Goal: Task Accomplishment & Management: Complete application form

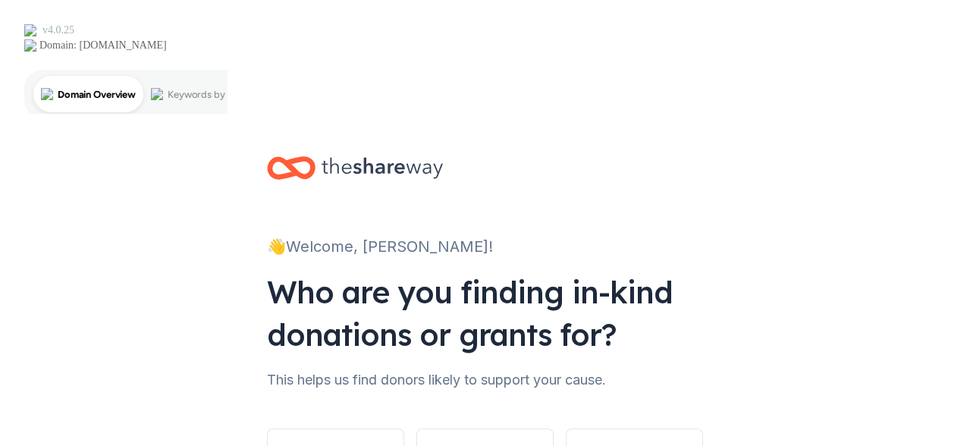
scroll to position [96, 0]
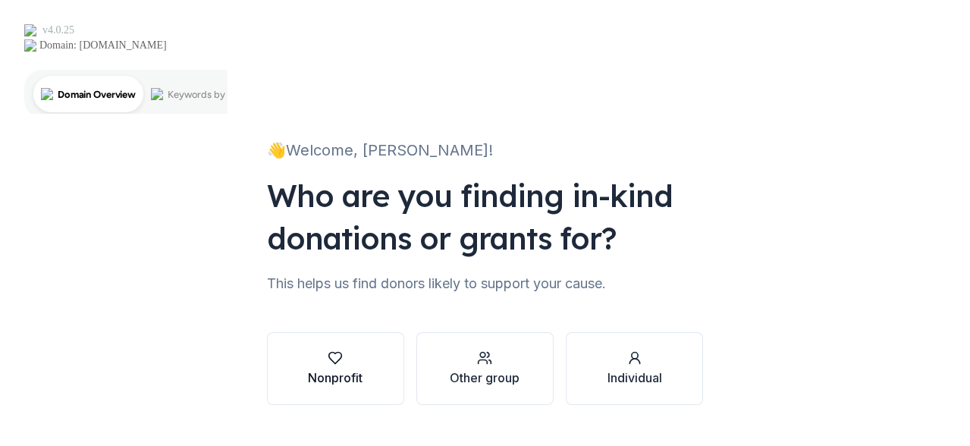
click at [300, 332] on button "Nonprofit" at bounding box center [335, 368] width 137 height 73
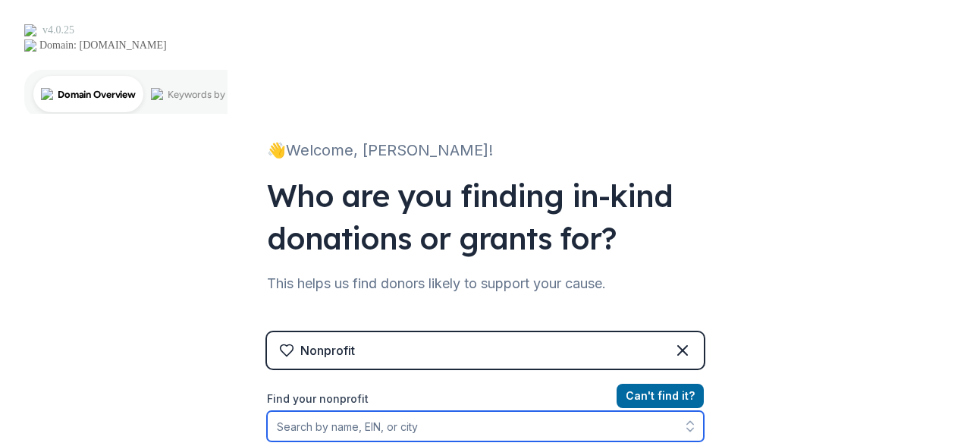
click at [408, 411] on input "Find your nonprofit" at bounding box center [485, 426] width 437 height 30
click at [544, 411] on input "Find your nonprofit" at bounding box center [485, 426] width 437 height 30
paste input "[US_EMPLOYER_IDENTIFICATION_NUMBER]"
type input "[US_EMPLOYER_IDENTIFICATION_NUMBER]"
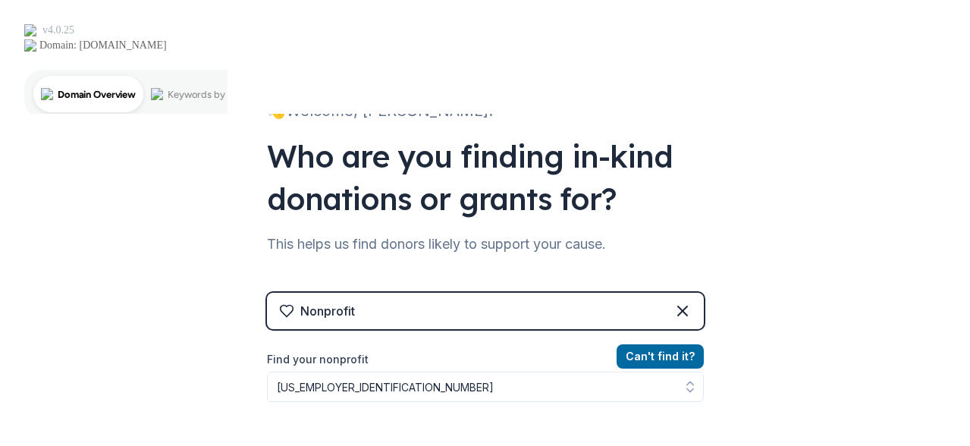
click at [744, 322] on div "👋 Welcome, [PERSON_NAME]! Who are you finding in-kind donations or grants for? …" at bounding box center [485, 302] width 970 height 648
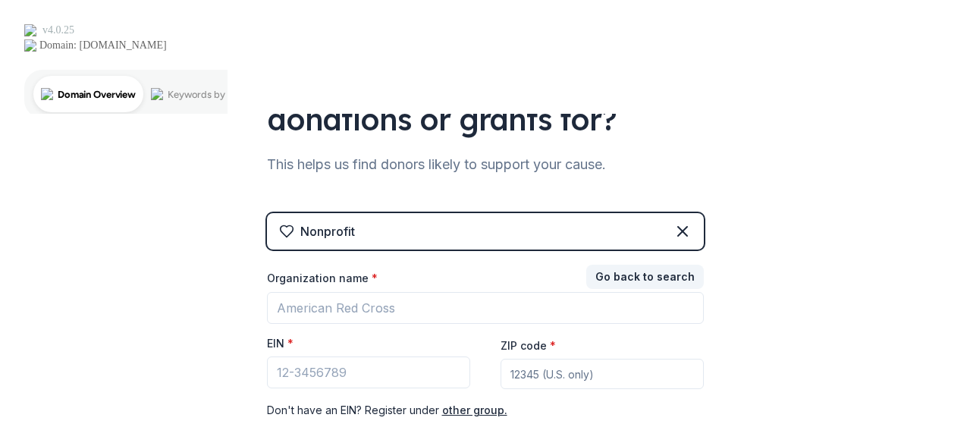
scroll to position [260, 0]
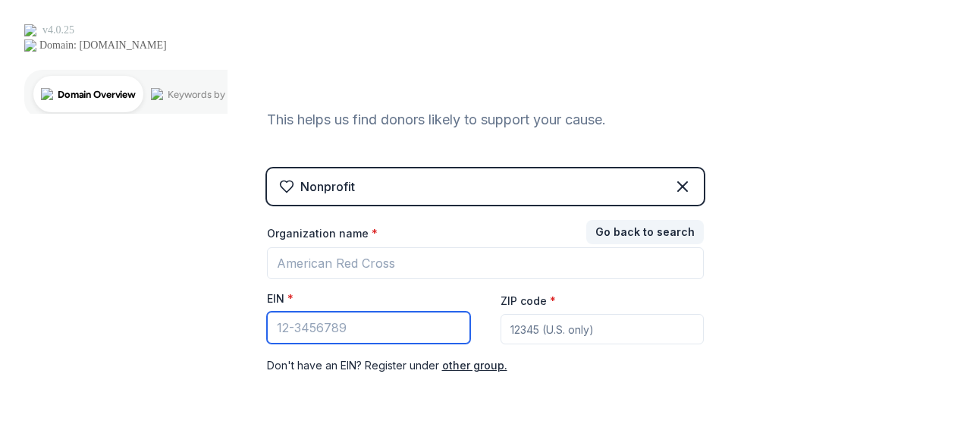
click at [412, 312] on input "EIN *" at bounding box center [368, 328] width 203 height 32
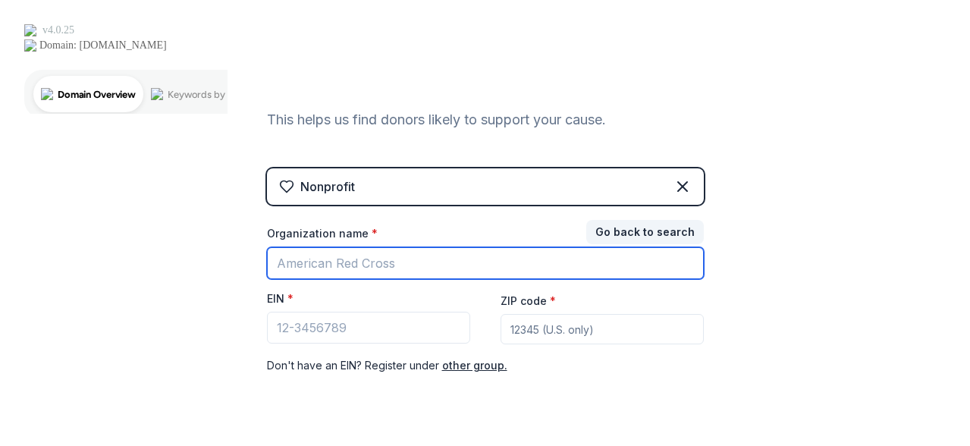
click at [412, 247] on input "Organization name *" at bounding box center [485, 263] width 437 height 32
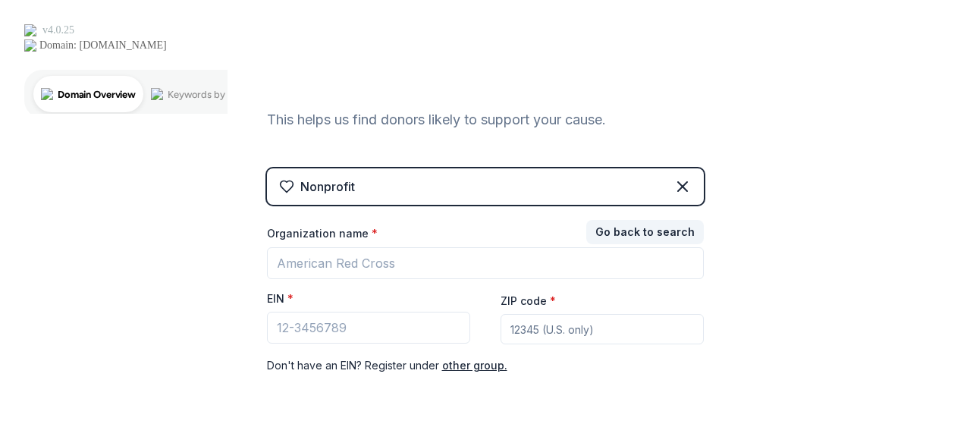
click at [245, 279] on div "👋 Welcome, [PERSON_NAME]! Who are you finding in-kind donations or grants for? …" at bounding box center [485, 166] width 485 height 624
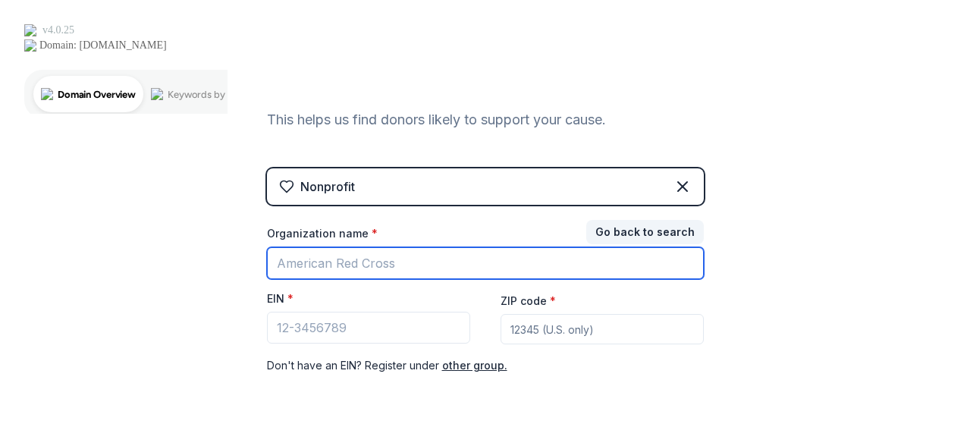
click at [343, 247] on input "Organization name *" at bounding box center [485, 263] width 437 height 32
paste input "Hogar Faro Kids"
type input "Hogar Faro Kids"
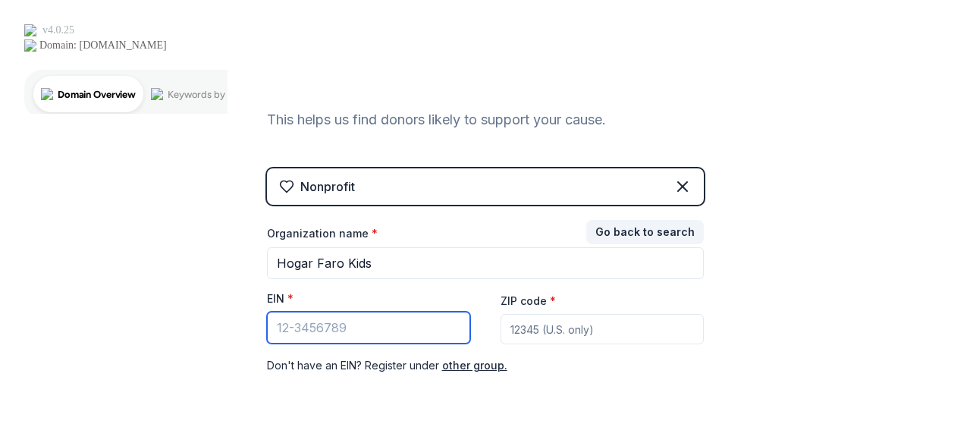
click at [365, 312] on input "EIN *" at bounding box center [368, 328] width 203 height 32
paste input "[US_EMPLOYER_IDENTIFICATION_NUMBER]"
type input "[US_EMPLOYER_IDENTIFICATION_NUMBER]"
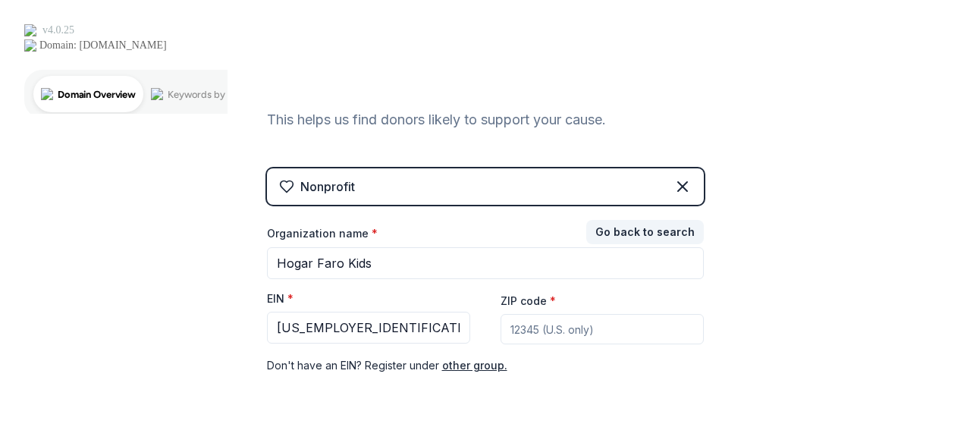
click at [537, 314] on input "ZIP code *" at bounding box center [601, 329] width 203 height 30
type input "77084"
click at [782, 261] on div "👋 Welcome, [PERSON_NAME]! Who are you finding in-kind donations or grants for? …" at bounding box center [485, 166] width 970 height 624
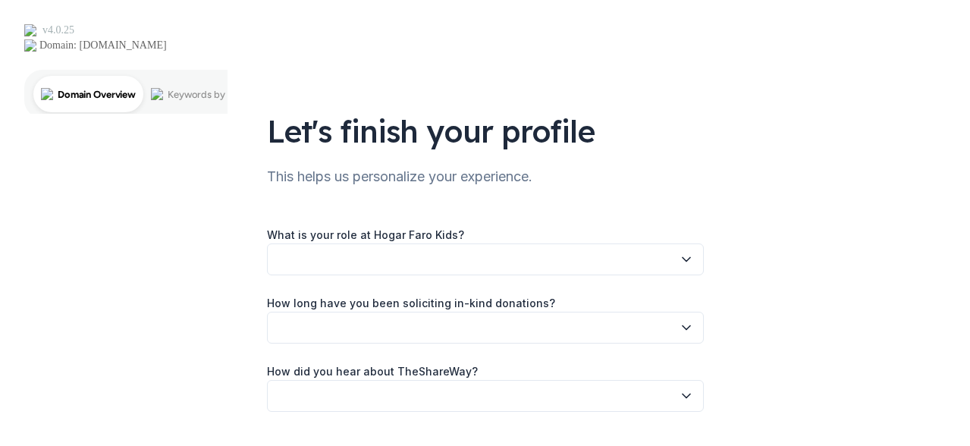
scroll to position [131, 0]
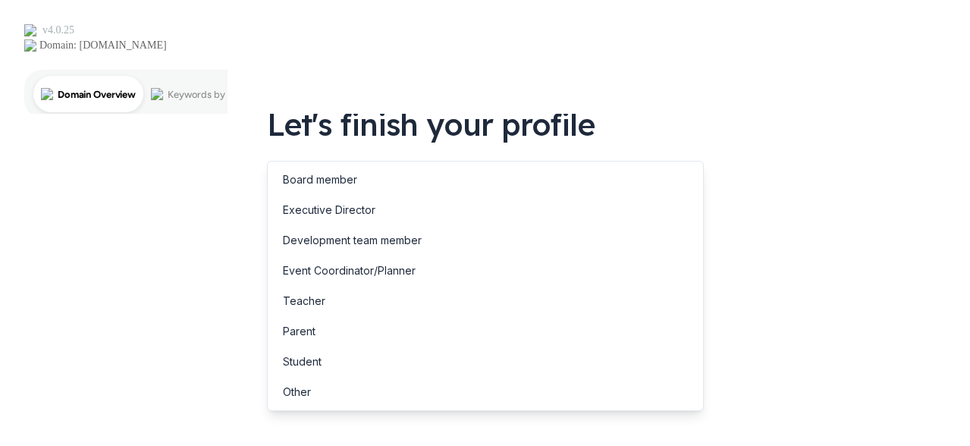
click at [629, 237] on button "button" at bounding box center [485, 253] width 437 height 32
click at [613, 167] on div "Board member" at bounding box center [485, 180] width 429 height 30
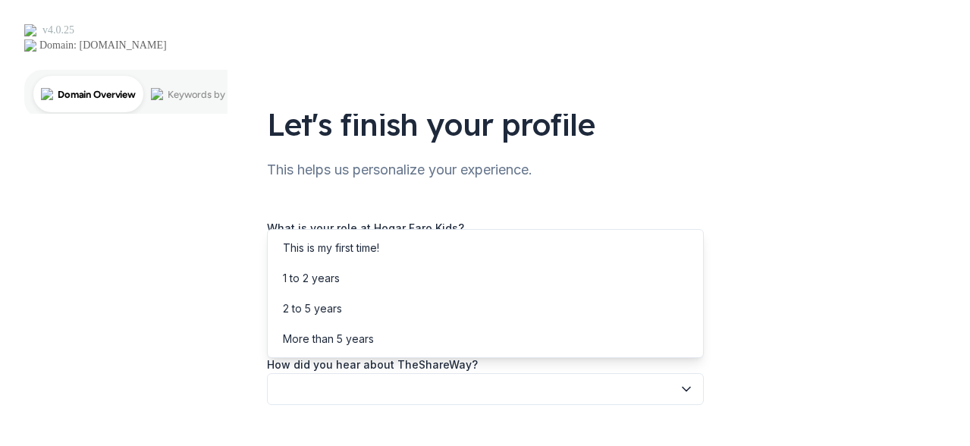
click at [598, 305] on button "button" at bounding box center [485, 321] width 437 height 32
click at [583, 249] on div "This is my first time!" at bounding box center [485, 248] width 429 height 30
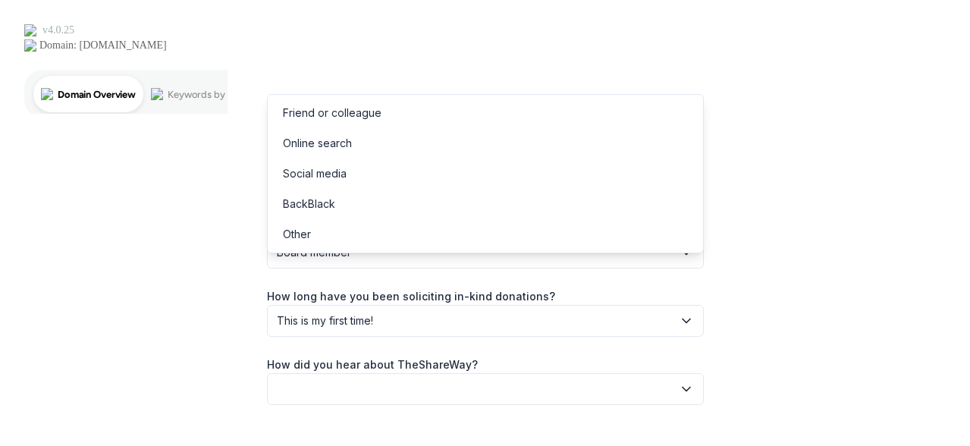
click at [553, 373] on button "button" at bounding box center [485, 389] width 437 height 32
drag, startPoint x: 542, startPoint y: 158, endPoint x: 534, endPoint y: 134, distance: 24.9
click at [534, 134] on div "Friend or colleague Online search Social media BackBlack Other" at bounding box center [485, 173] width 437 height 159
click at [603, 149] on div "Online search" at bounding box center [485, 143] width 429 height 30
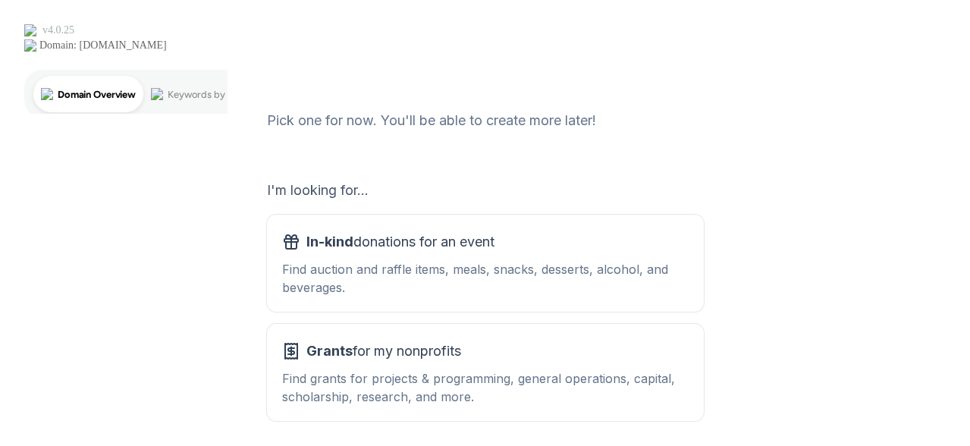
scroll to position [248, 0]
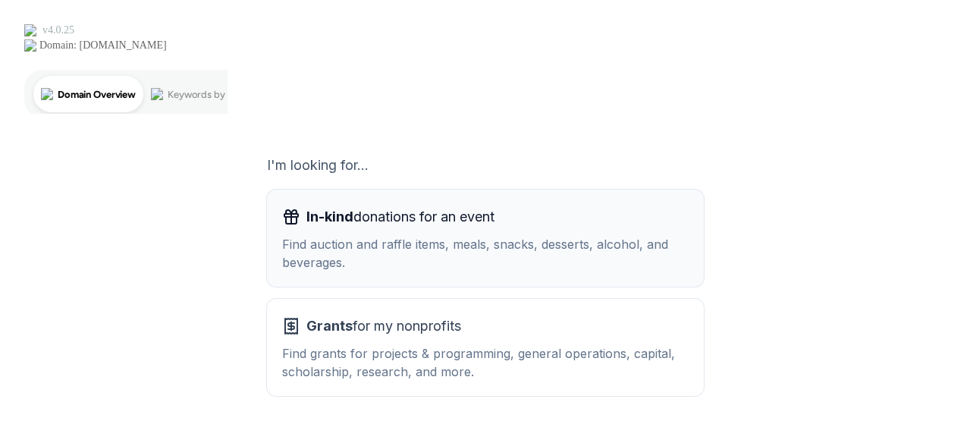
click at [584, 235] on div "Find auction and raffle items, meals, snacks, desserts, alcohol, and beverages." at bounding box center [485, 253] width 406 height 36
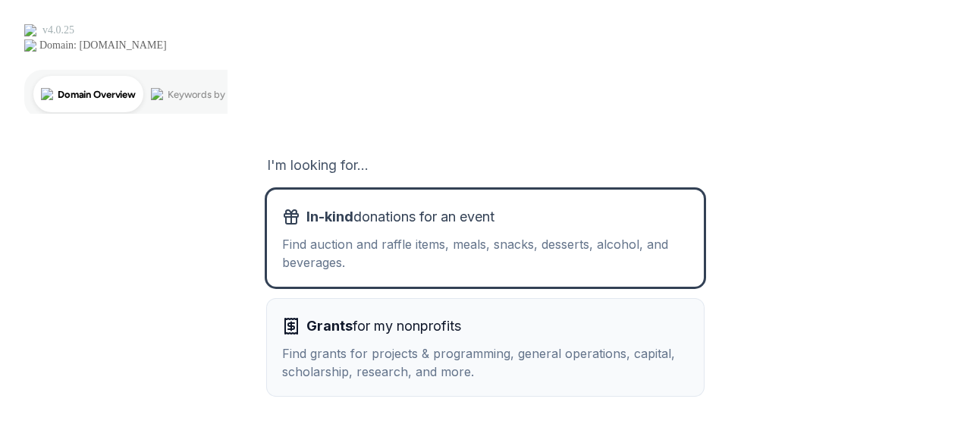
click at [582, 314] on div "Grants for my nonprofits" at bounding box center [485, 326] width 406 height 24
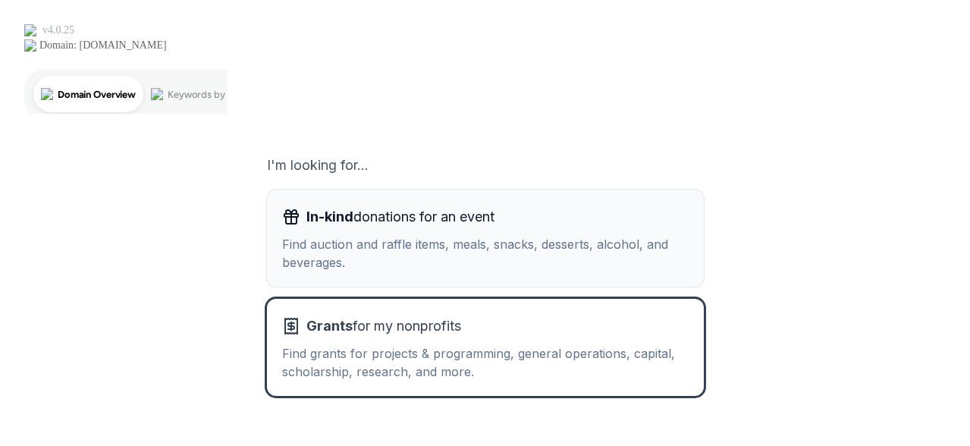
click at [573, 235] on div "Find auction and raffle items, meals, snacks, desserts, alcohol, and beverages." at bounding box center [485, 253] width 406 height 36
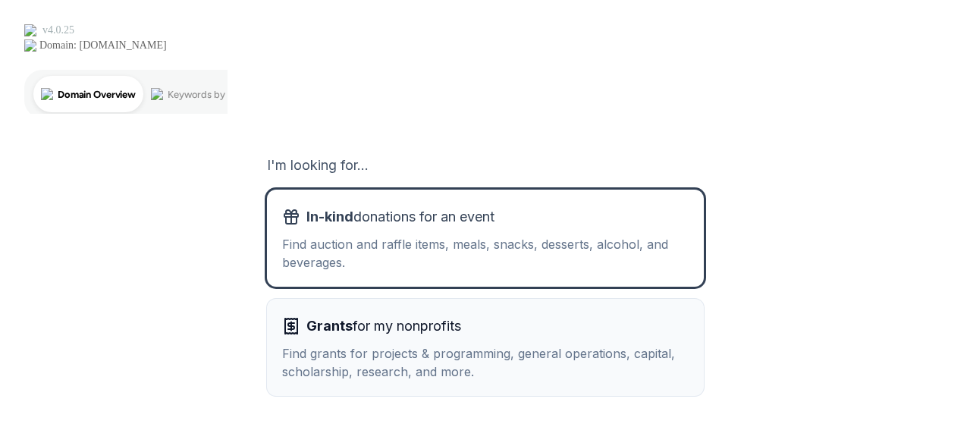
click at [605, 344] on div "Find grants for projects & programming, general operations, capital, scholarshi…" at bounding box center [485, 362] width 406 height 36
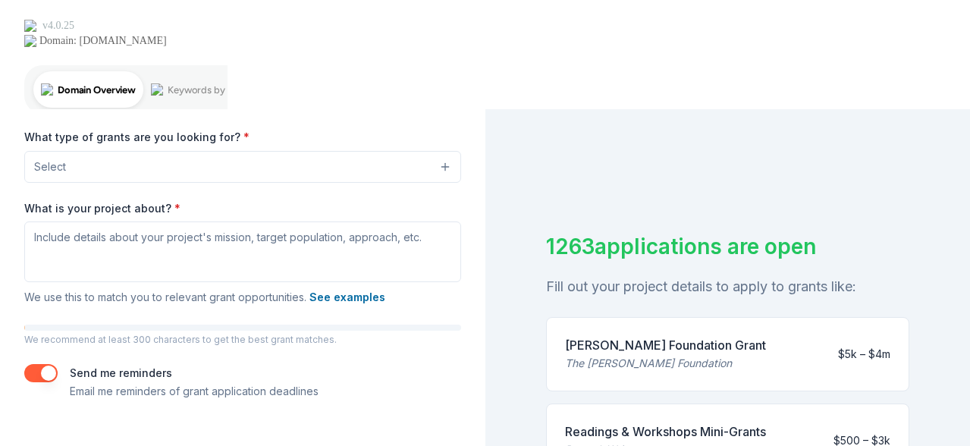
scroll to position [6, 0]
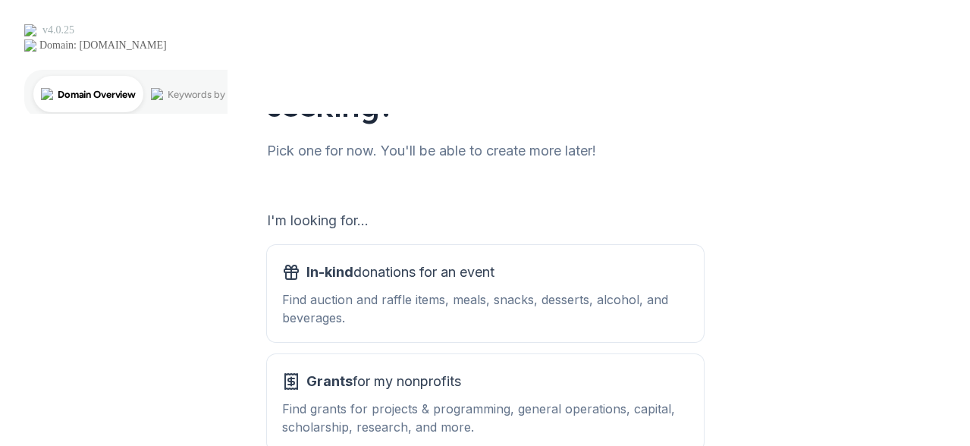
scroll to position [248, 0]
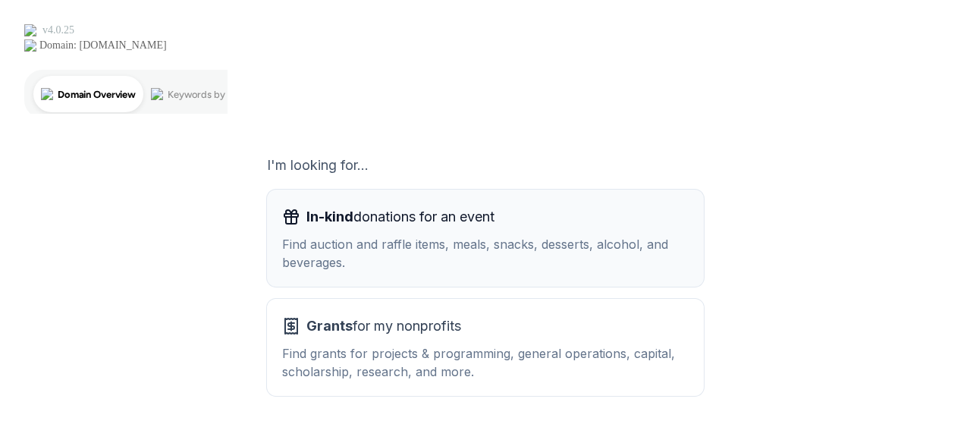
click at [400, 205] on div "In-kind donations for an event Find auction and raffle items, meals, snacks, de…" at bounding box center [485, 238] width 406 height 67
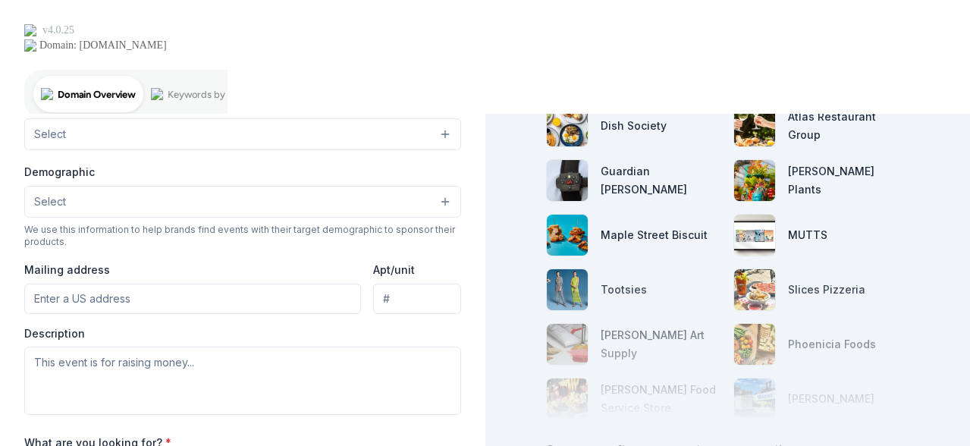
scroll to position [332, 0]
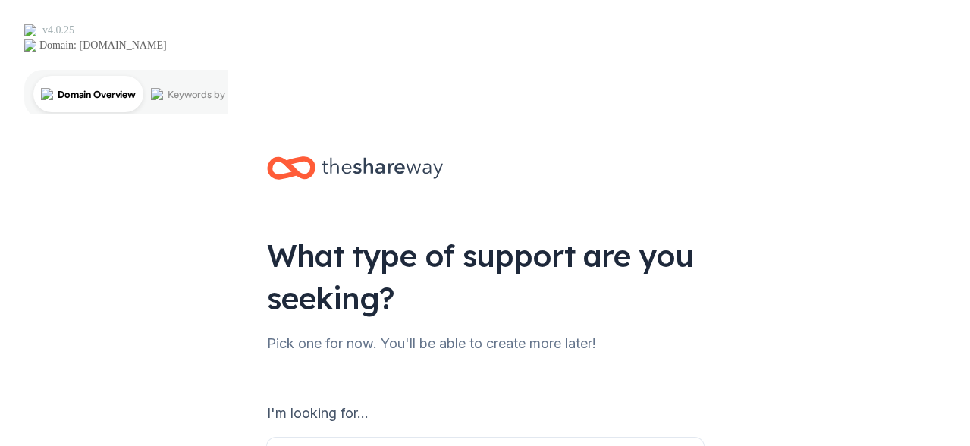
scroll to position [218, 0]
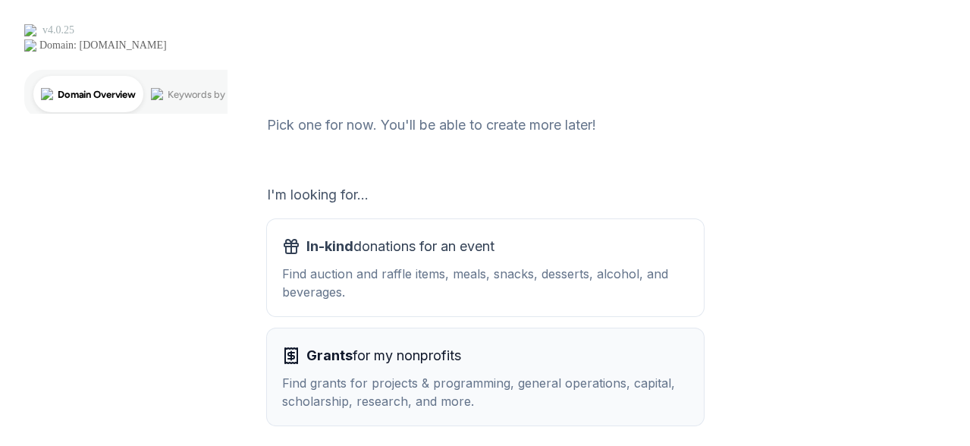
click at [419, 343] on div "Grants for my nonprofits Find grants for projects & programming, general operat…" at bounding box center [485, 376] width 406 height 67
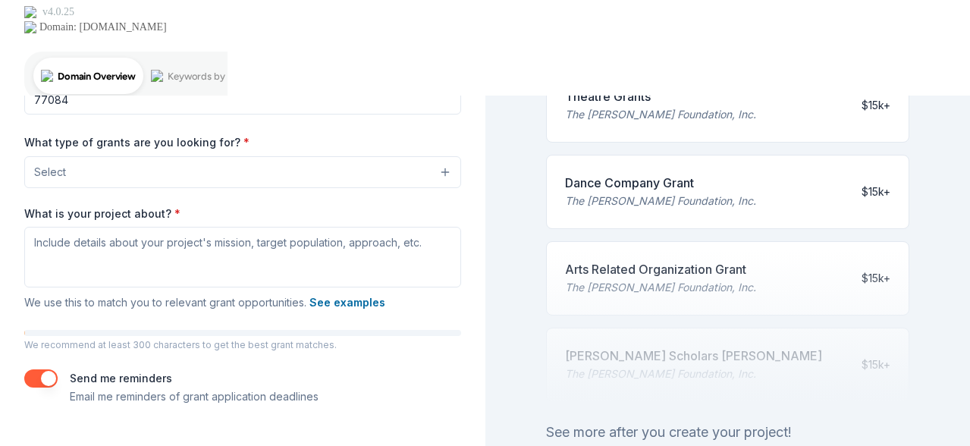
scroll to position [361, 0]
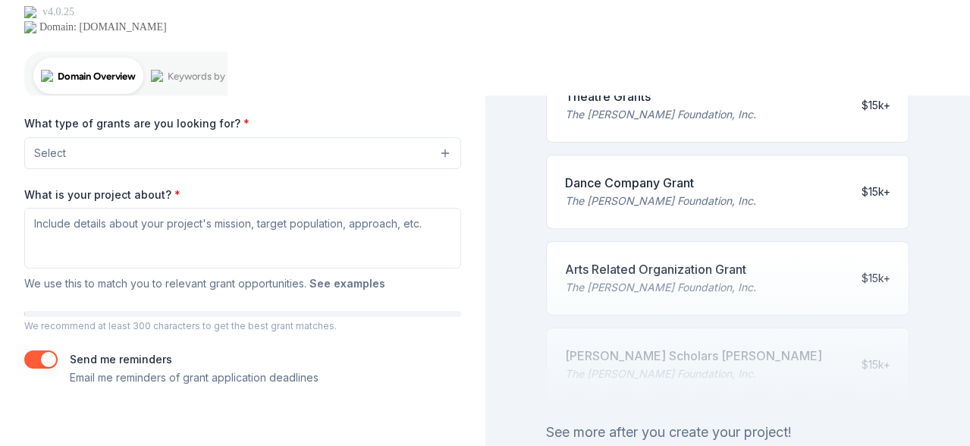
click at [337, 274] on button "See examples" at bounding box center [347, 283] width 76 height 18
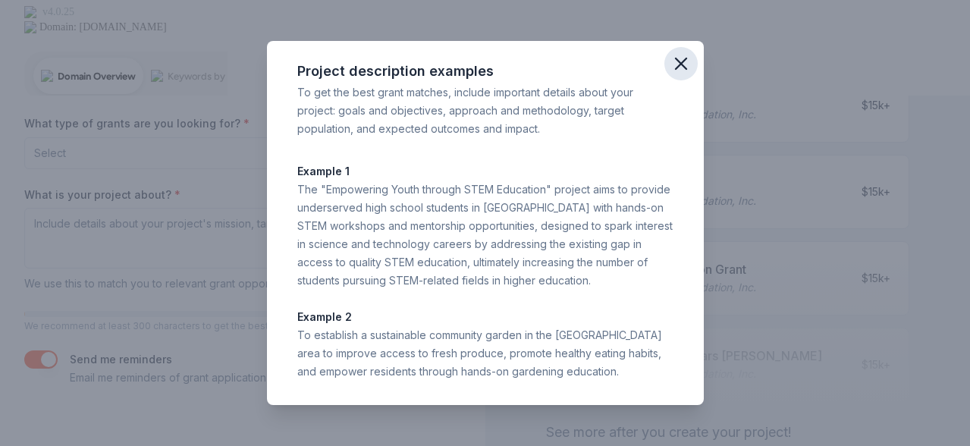
click at [687, 62] on icon "button" at bounding box center [680, 63] width 21 height 21
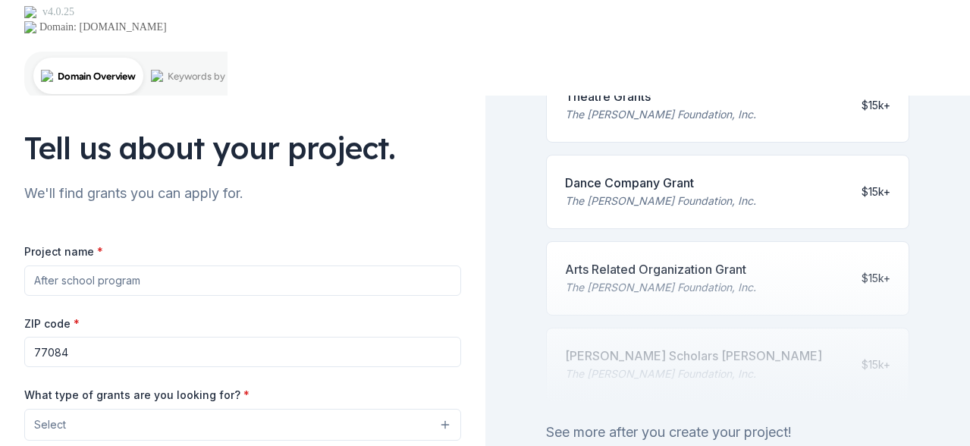
scroll to position [0, 0]
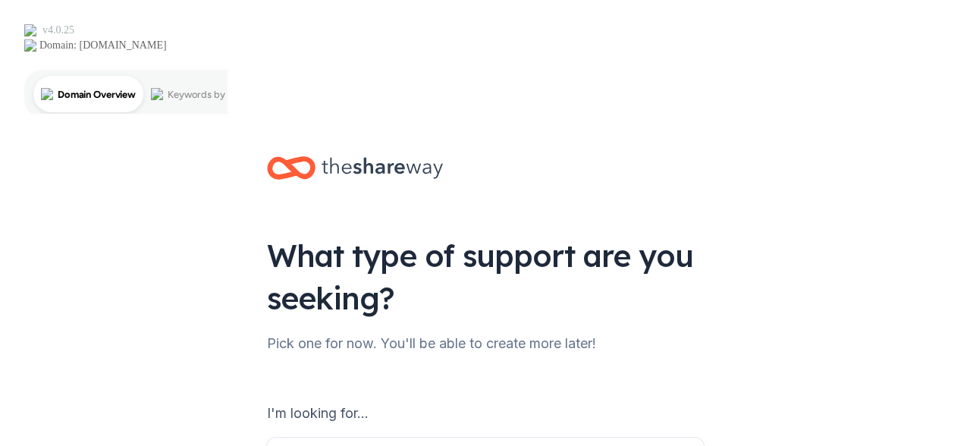
scroll to position [18, 0]
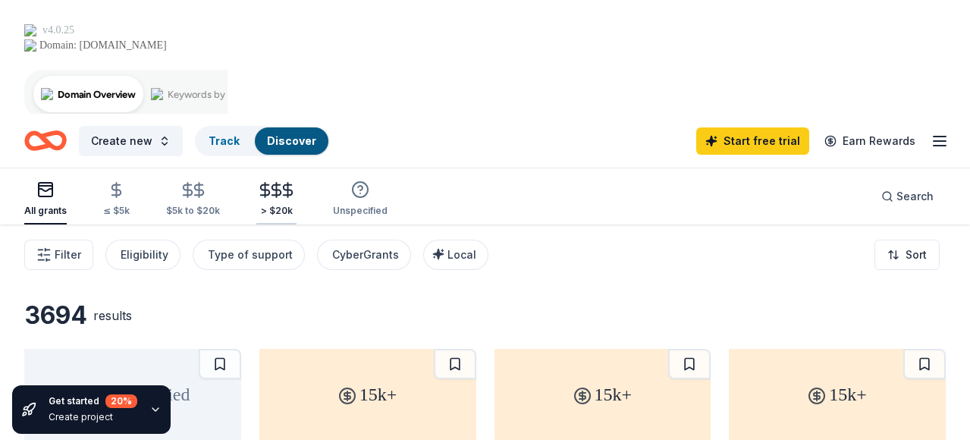
click at [259, 181] on div "> $20k" at bounding box center [276, 199] width 40 height 36
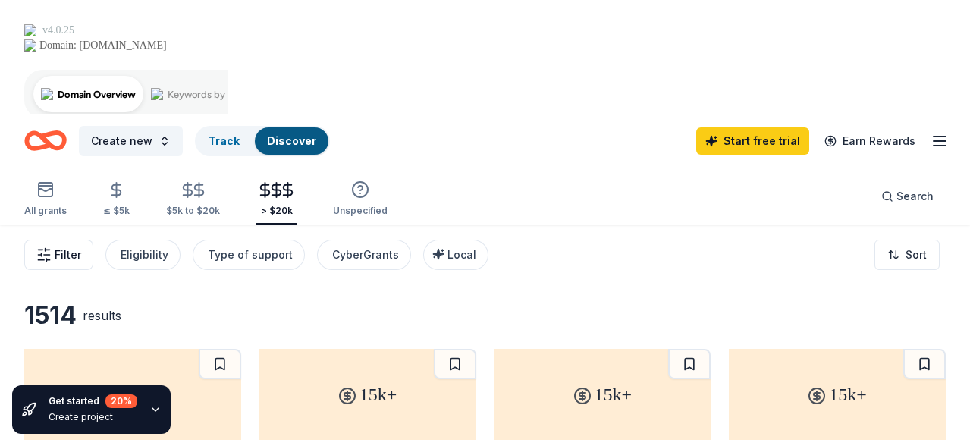
click at [62, 246] on span "Filter" at bounding box center [68, 255] width 27 height 18
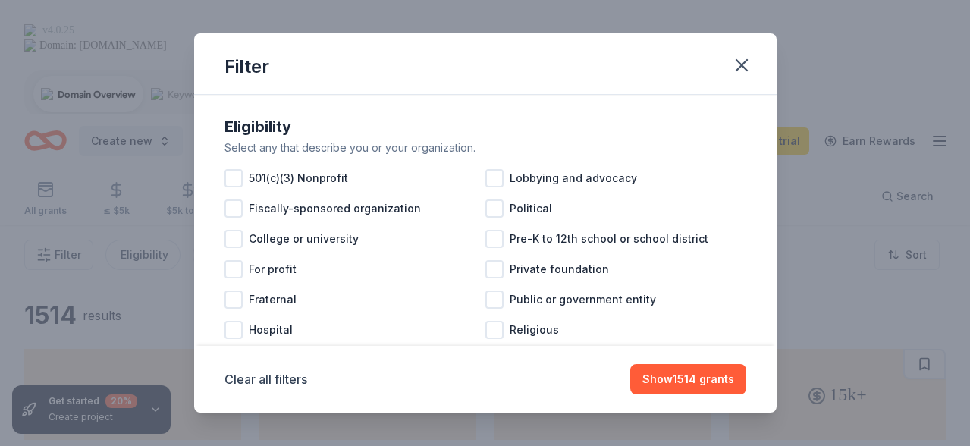
scroll to position [193, 0]
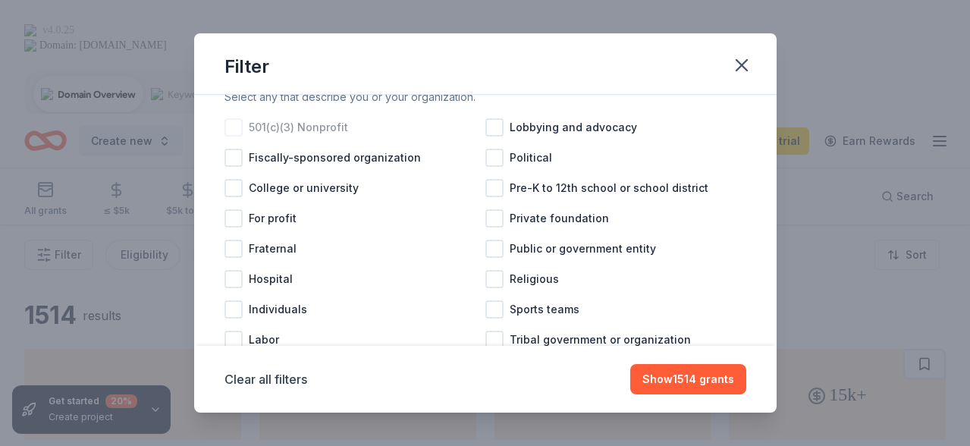
click at [249, 121] on span "501(c)(3) Nonprofit" at bounding box center [298, 127] width 99 height 18
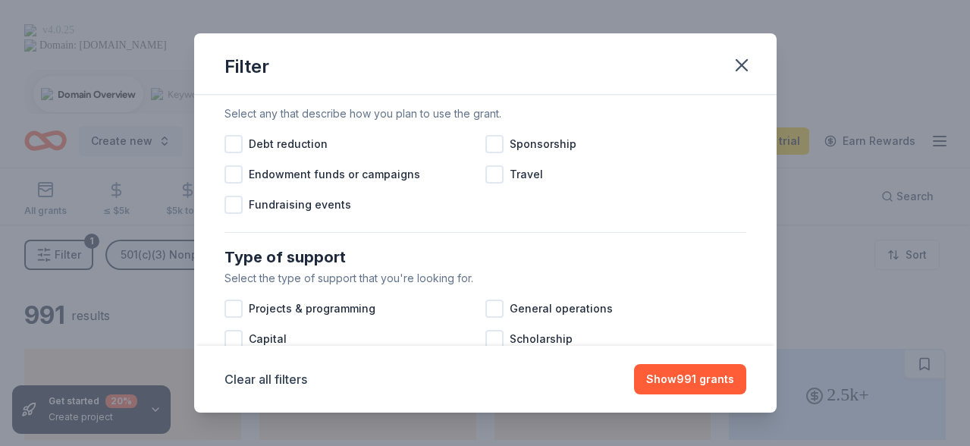
scroll to position [430, 0]
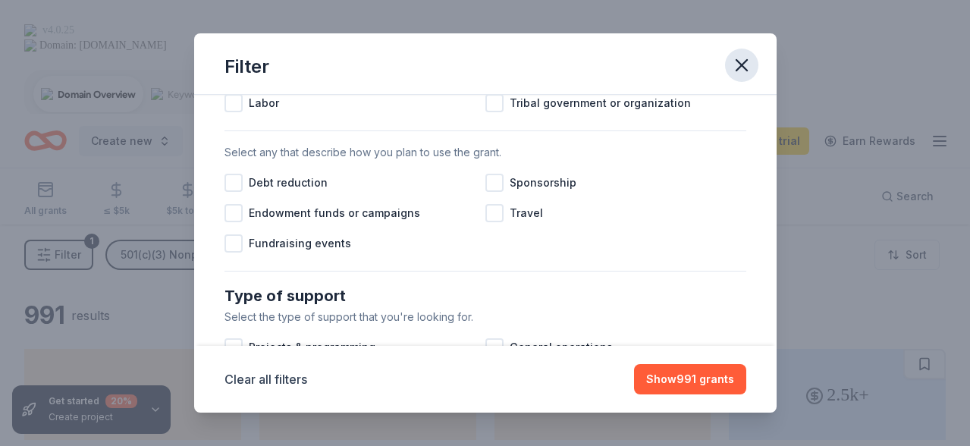
click at [740, 67] on icon "button" at bounding box center [741, 65] width 11 height 11
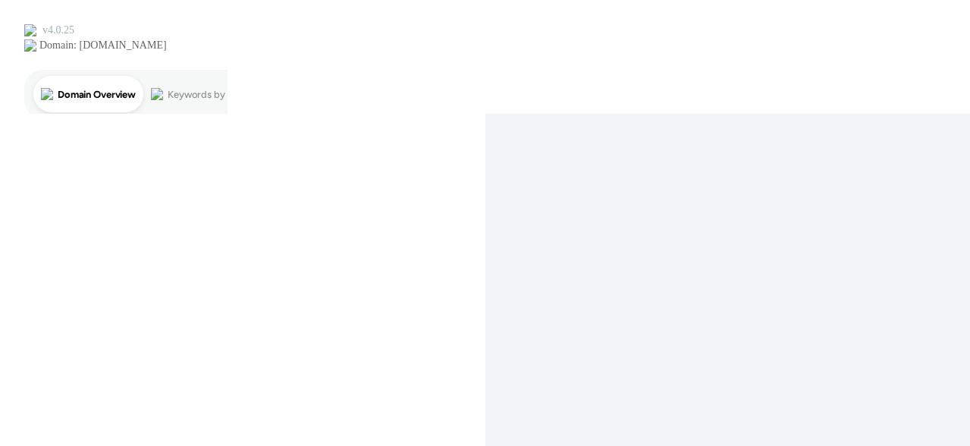
scroll to position [18, 0]
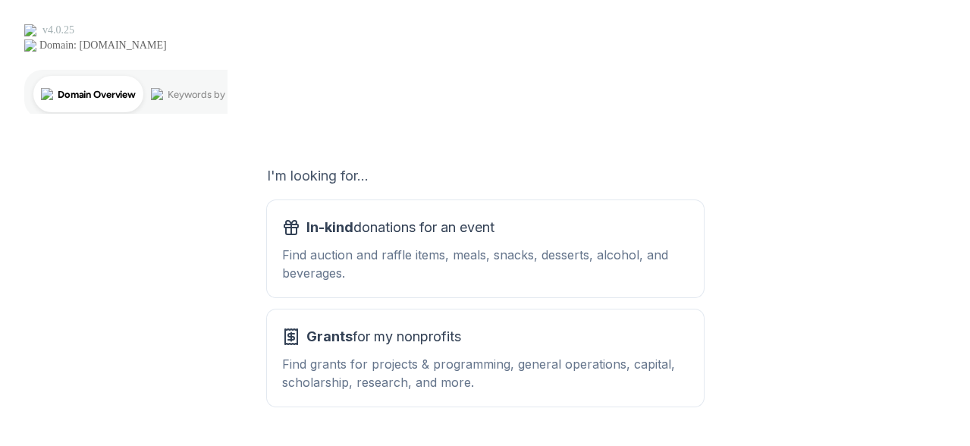
scroll to position [248, 0]
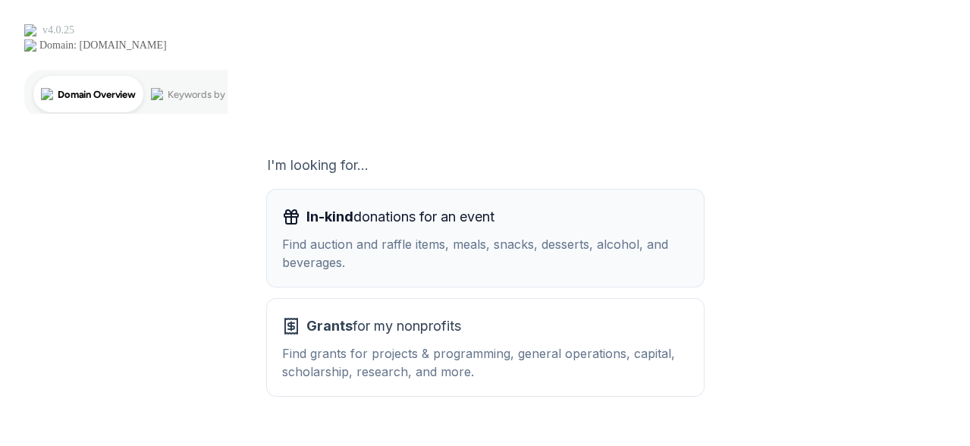
click at [318, 235] on div "Find auction and raffle items, meals, snacks, desserts, alcohol, and beverages." at bounding box center [485, 253] width 406 height 36
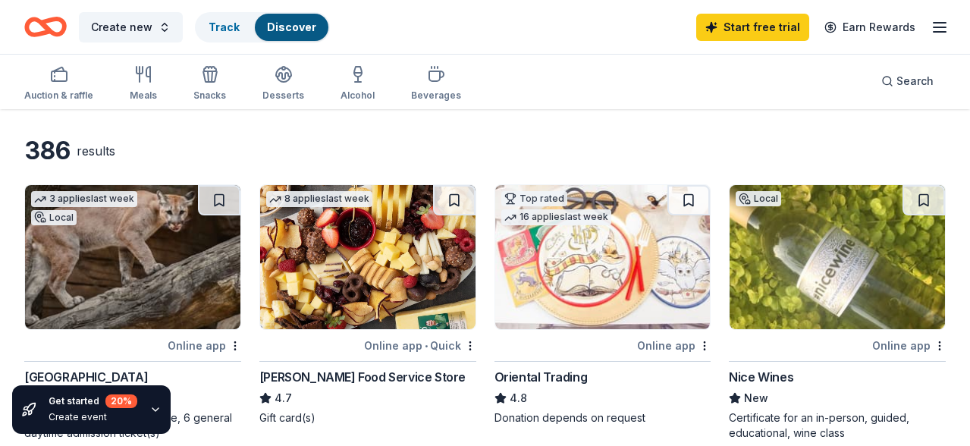
scroll to position [168, 0]
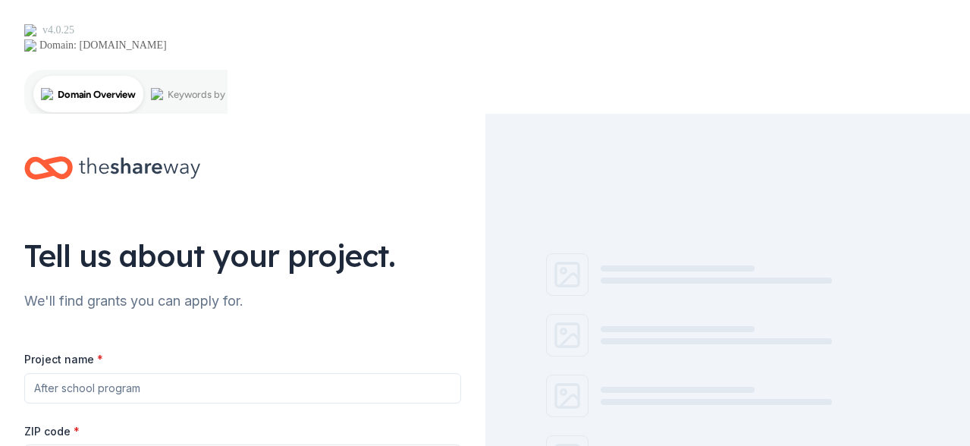
scroll to position [18, 0]
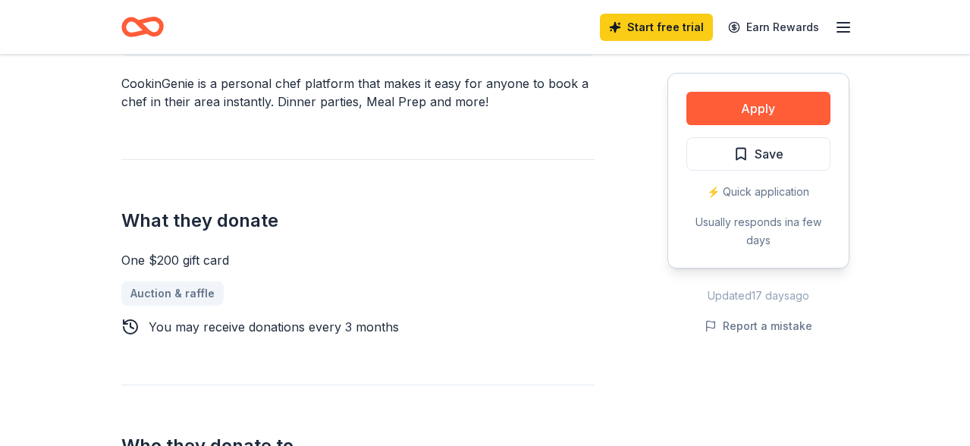
scroll to position [716, 0]
